Goal: Communication & Community: Answer question/provide support

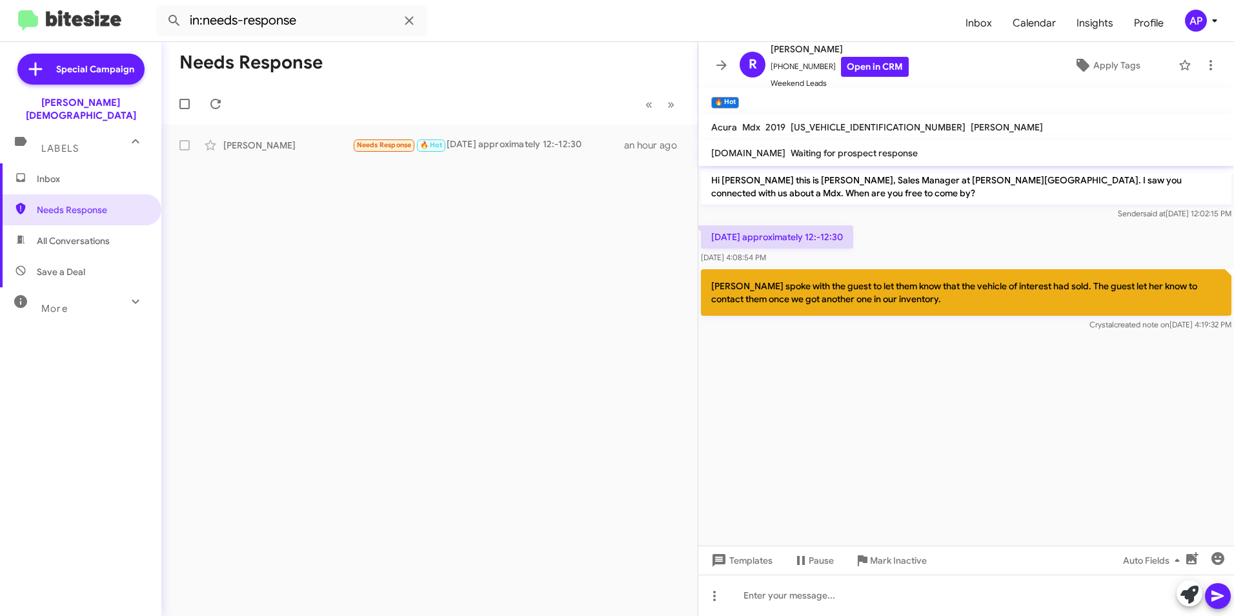
click at [416, 263] on div "Needs Response « Previous » Next [PERSON_NAME] Needs Response 🔥 Hot [DATE] appr…" at bounding box center [429, 329] width 536 height 574
click at [57, 203] on span "Needs Response" at bounding box center [92, 209] width 110 height 13
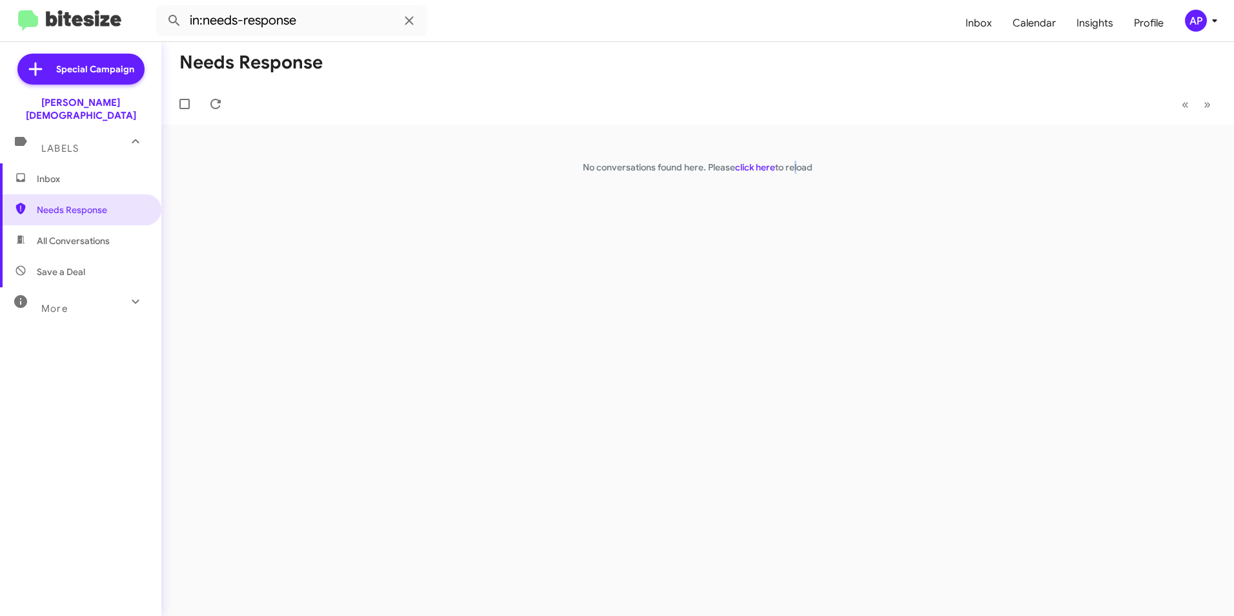
click at [796, 252] on div "Needs Response « Previous » Next No conversations found here. Please click here…" at bounding box center [697, 329] width 1073 height 574
drag, startPoint x: 796, startPoint y: 252, endPoint x: 751, endPoint y: 163, distance: 99.9
click at [750, 163] on link "click here" at bounding box center [755, 167] width 40 height 12
click at [92, 234] on span "All Conversations" at bounding box center [73, 240] width 73 height 13
type input "in:all-conversations"
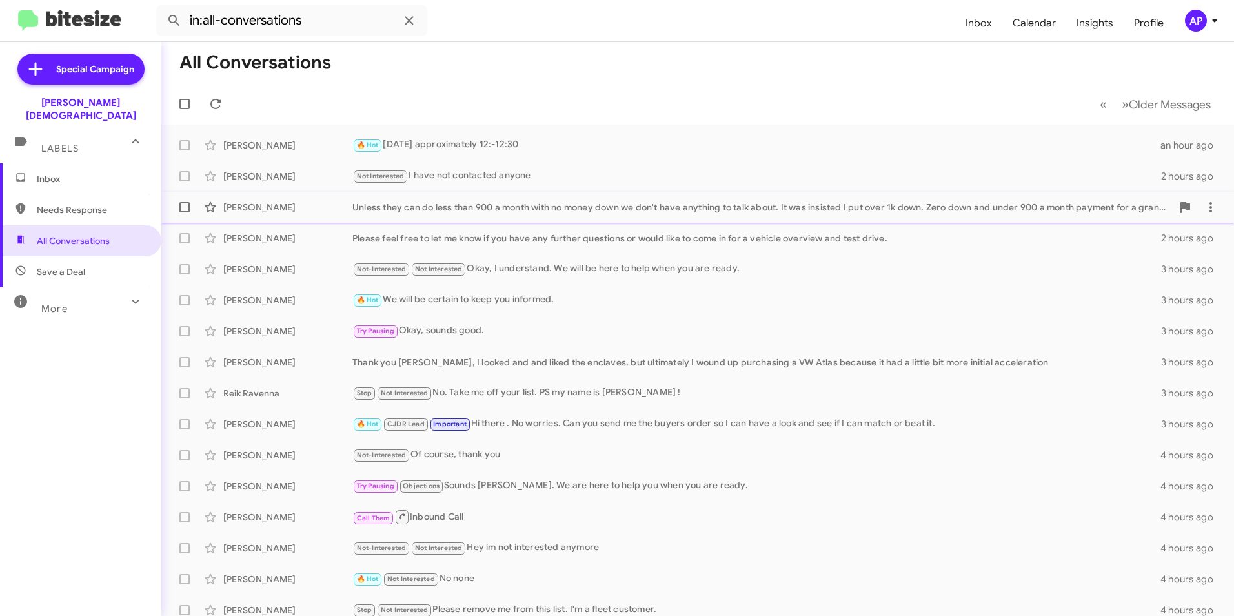
click at [422, 205] on div "Unless they can do less than 900 a month with no money down we don't have anyth…" at bounding box center [762, 207] width 820 height 13
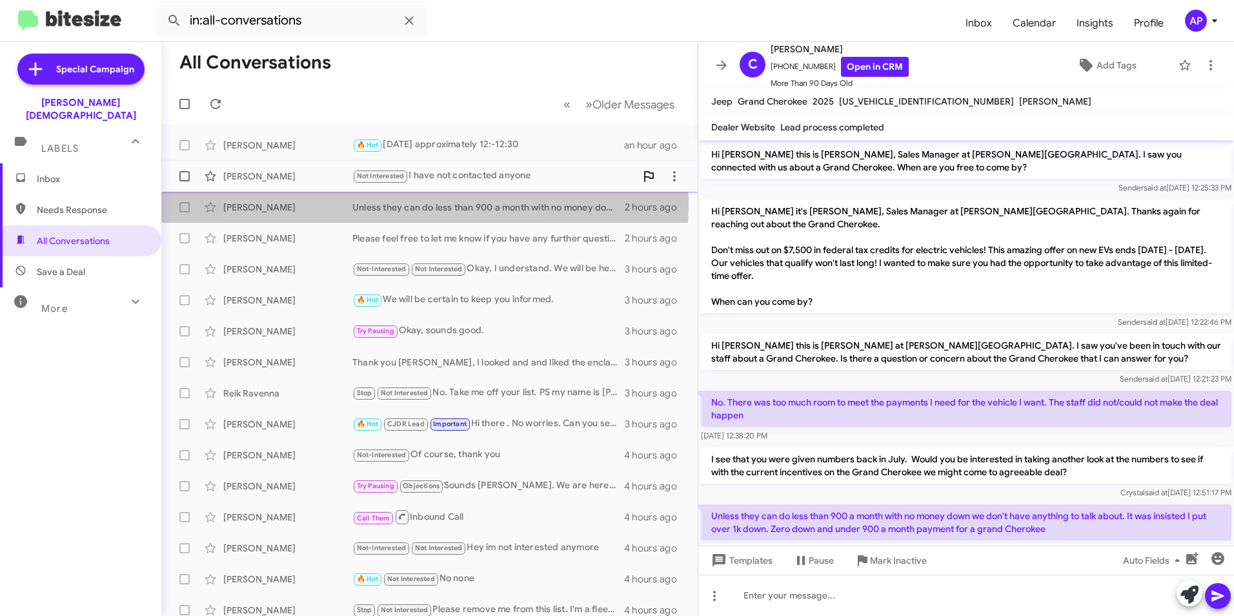
drag, startPoint x: 373, startPoint y: 201, endPoint x: 636, endPoint y: 181, distance: 263.5
click at [374, 201] on div "Unless they can do less than 900 a month with no money down we don't have anyth…" at bounding box center [488, 207] width 272 height 13
